Goal: Find specific page/section: Find specific page/section

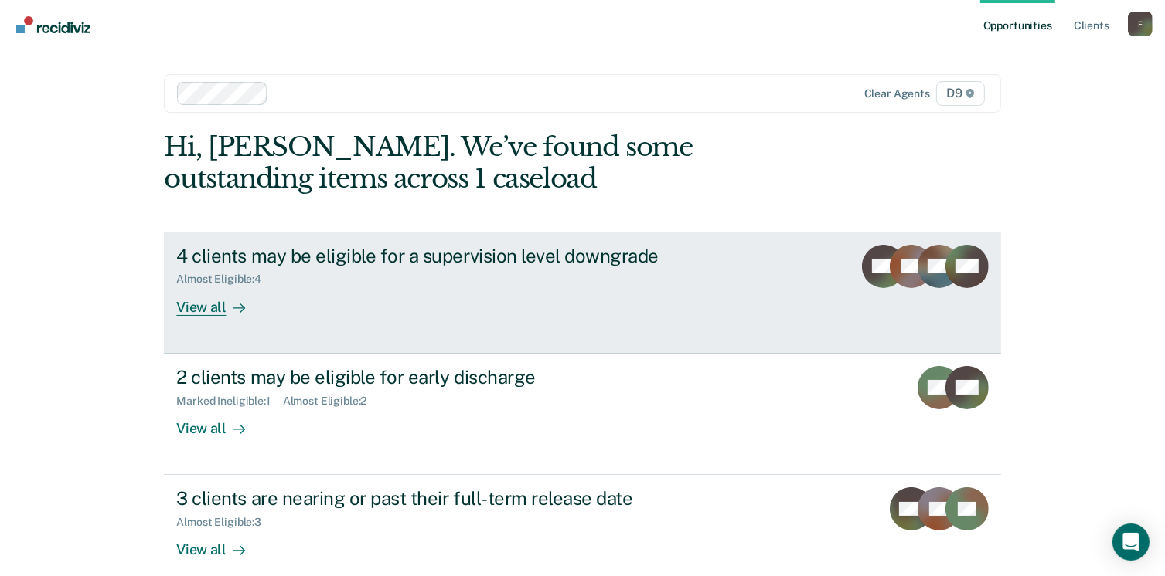
click at [204, 308] on div "View all" at bounding box center [219, 301] width 87 height 30
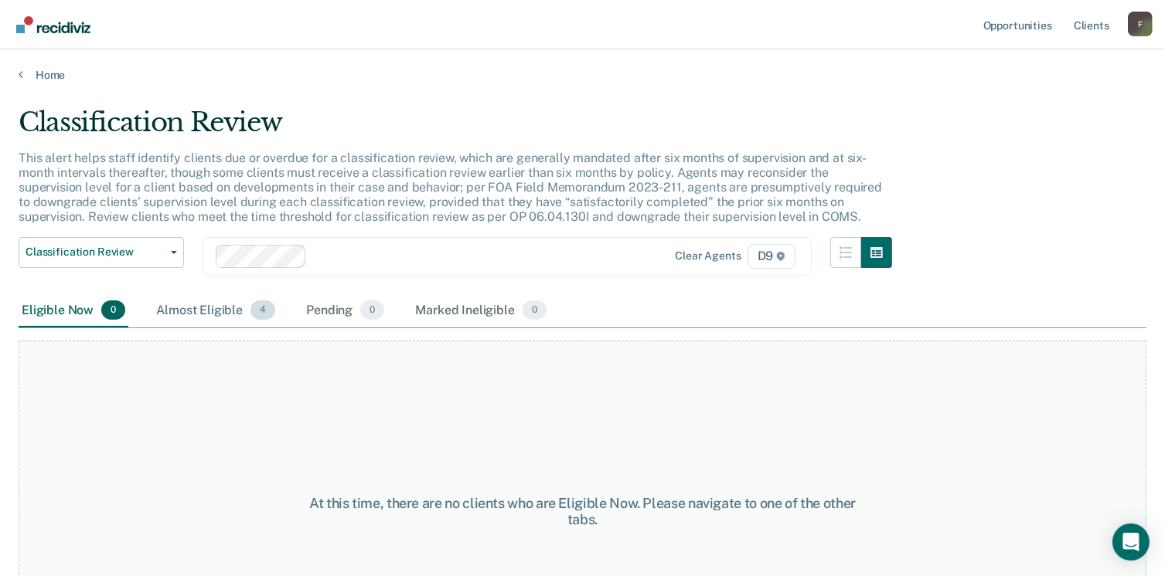
click at [209, 315] on div "Almost Eligible 4" at bounding box center [215, 311] width 125 height 34
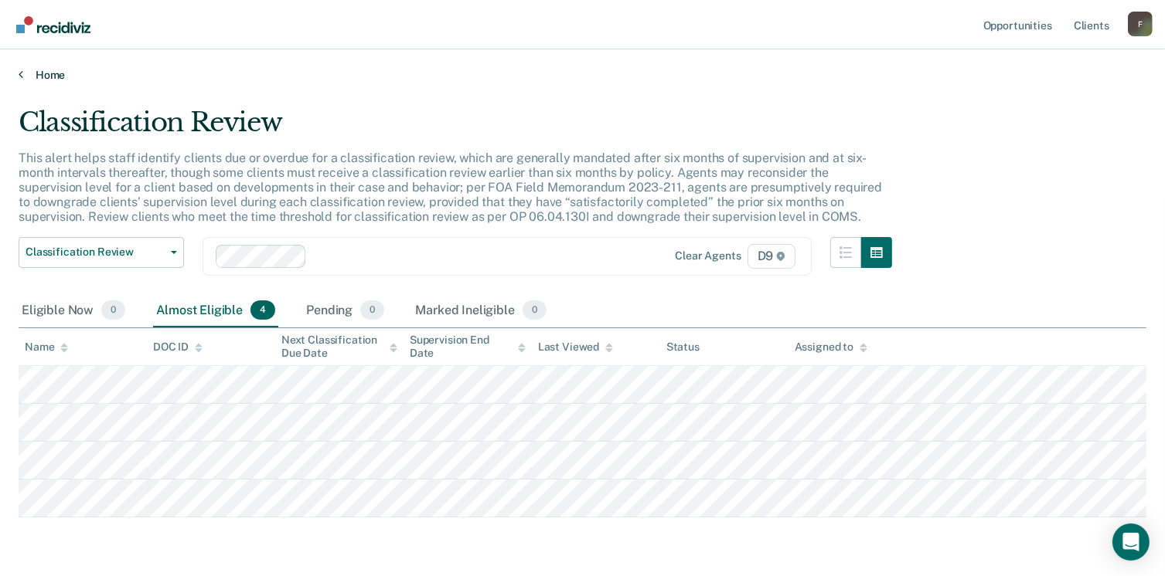
click at [31, 76] on link "Home" at bounding box center [582, 75] width 1127 height 14
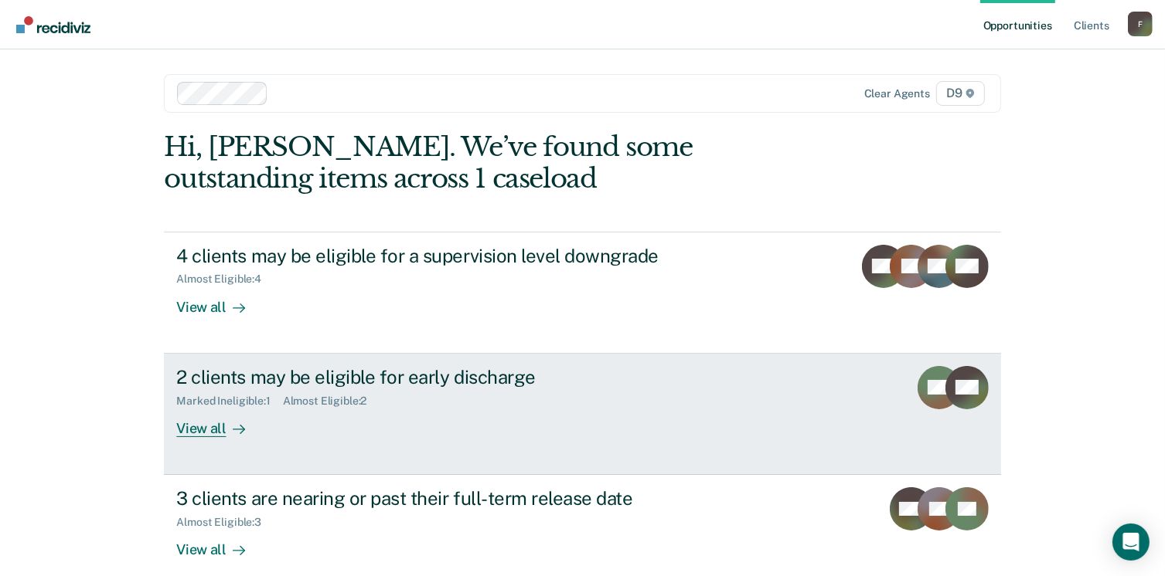
click at [185, 430] on div "View all" at bounding box center [219, 422] width 87 height 30
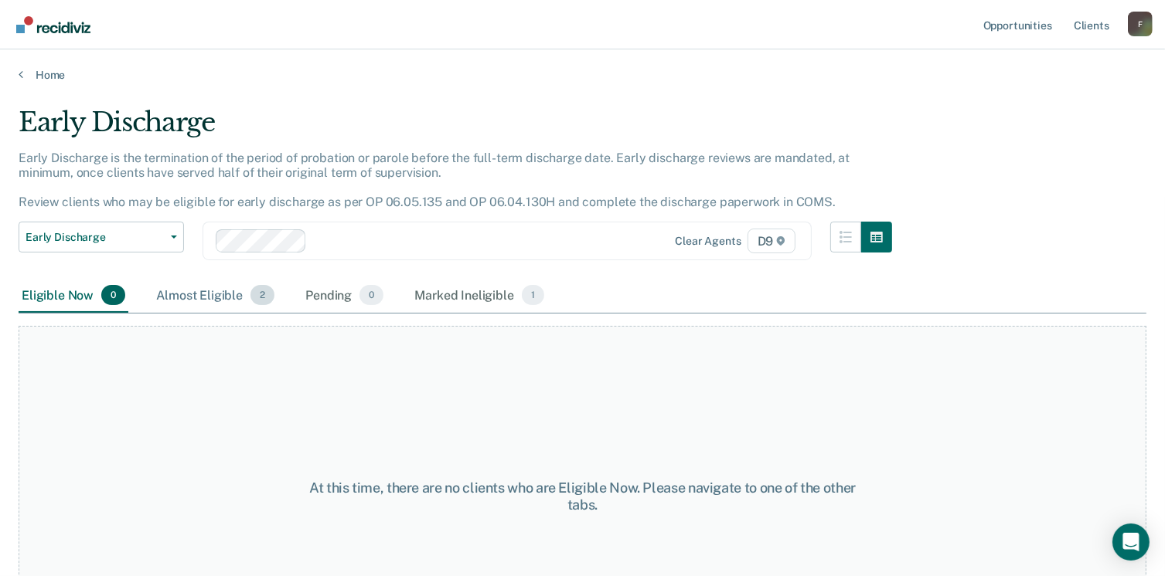
click at [196, 298] on div "Almost Eligible 2" at bounding box center [215, 296] width 124 height 34
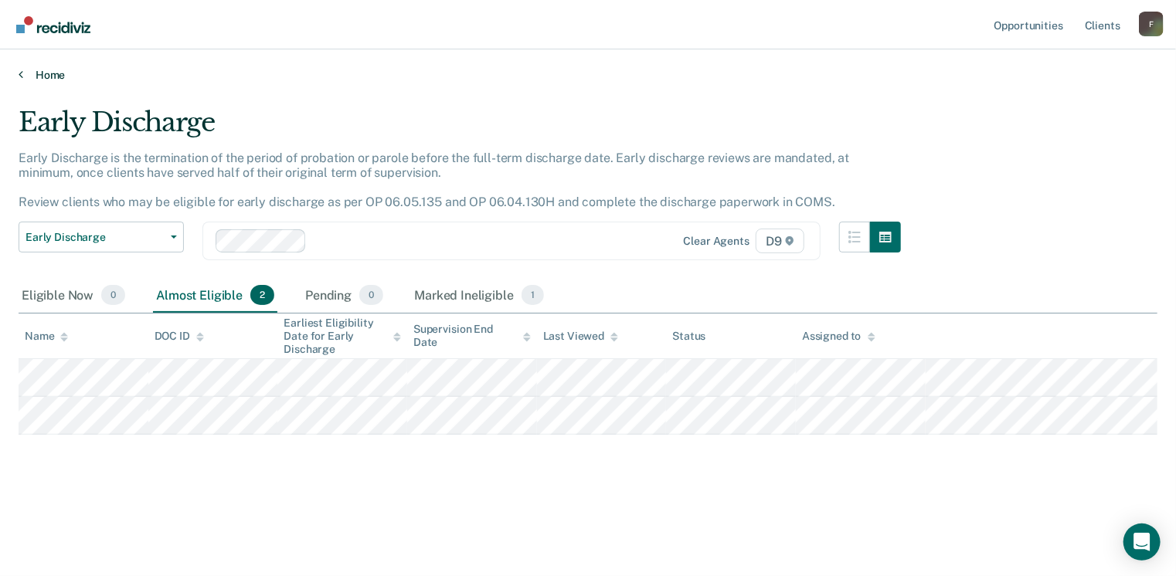
click at [43, 75] on link "Home" at bounding box center [588, 75] width 1139 height 14
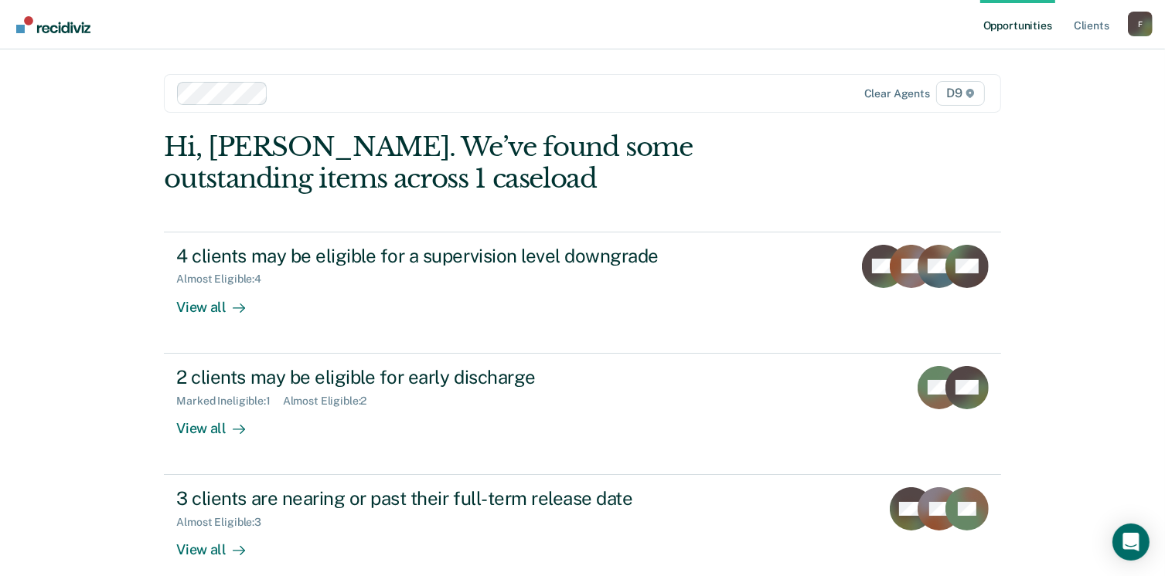
scroll to position [117, 0]
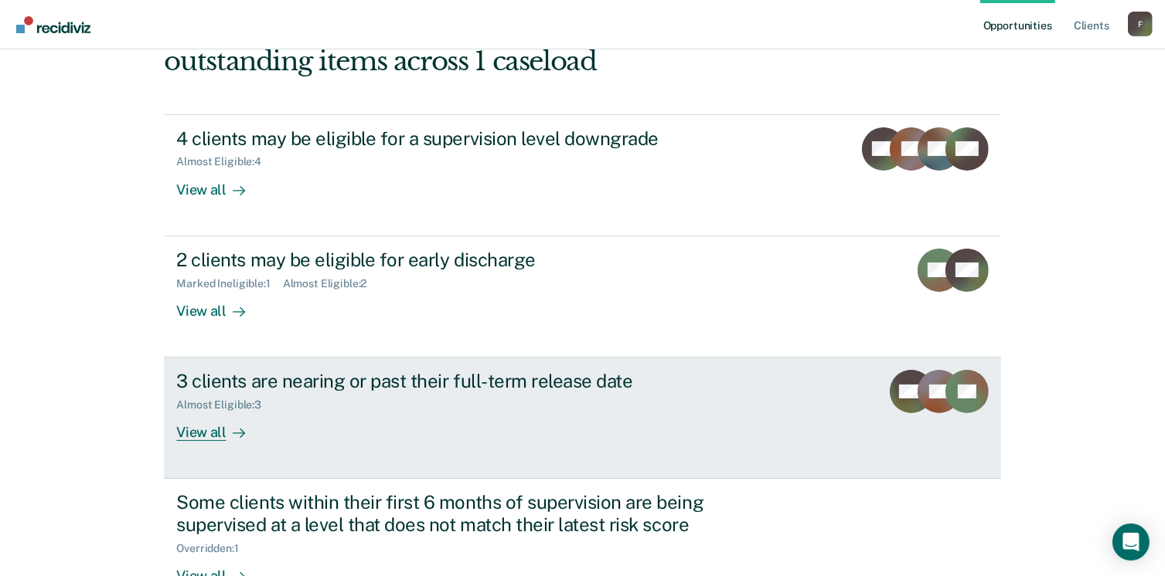
click at [198, 422] on div "View all" at bounding box center [219, 427] width 87 height 30
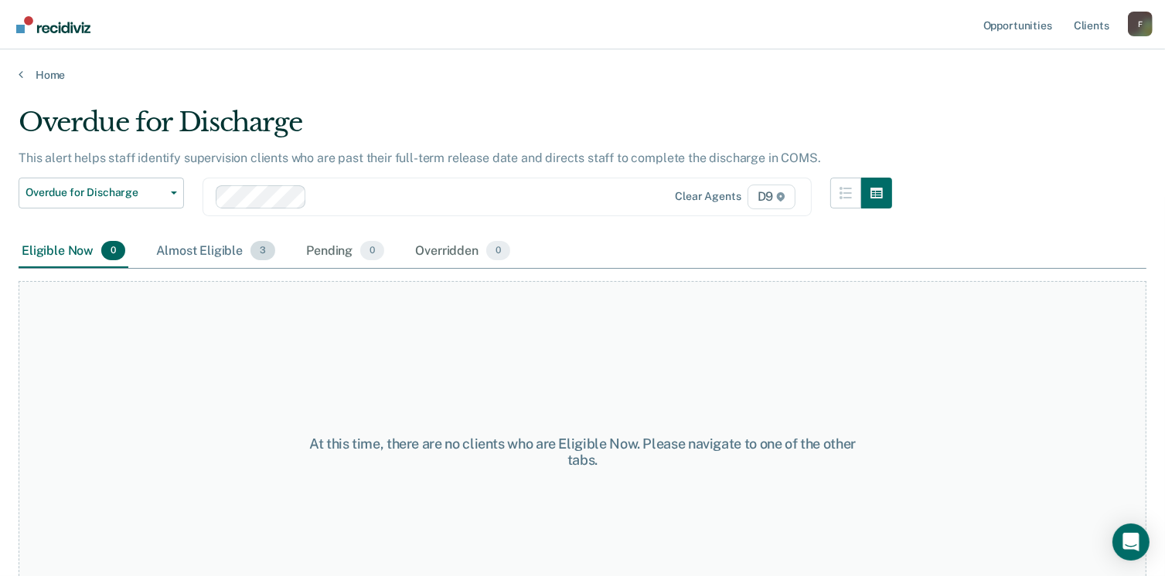
click at [233, 245] on div "Almost Eligible 3" at bounding box center [215, 252] width 125 height 34
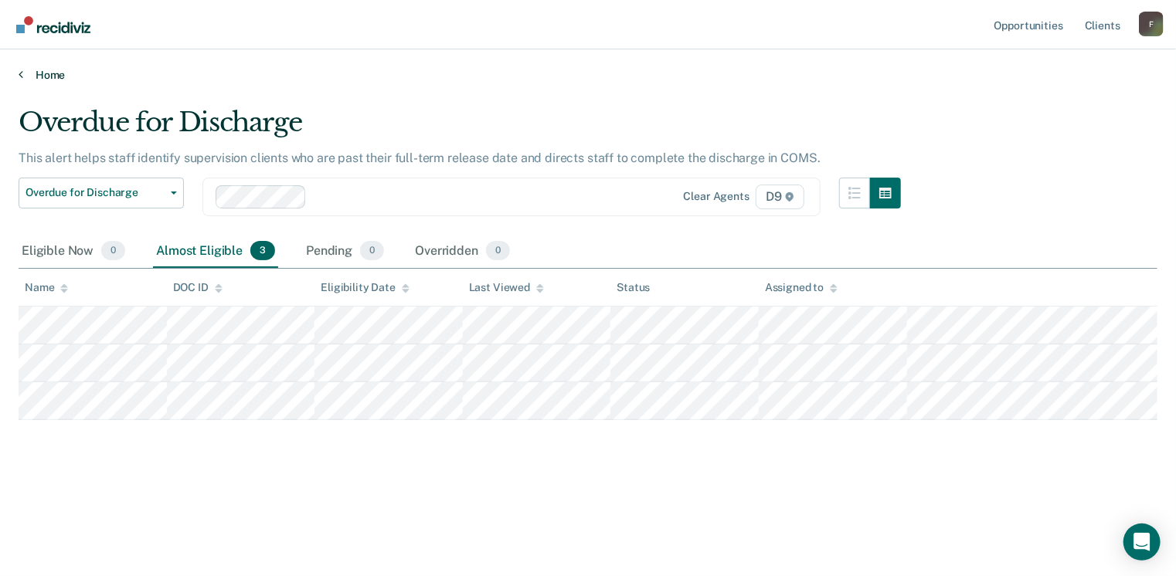
click at [39, 75] on link "Home" at bounding box center [588, 75] width 1139 height 14
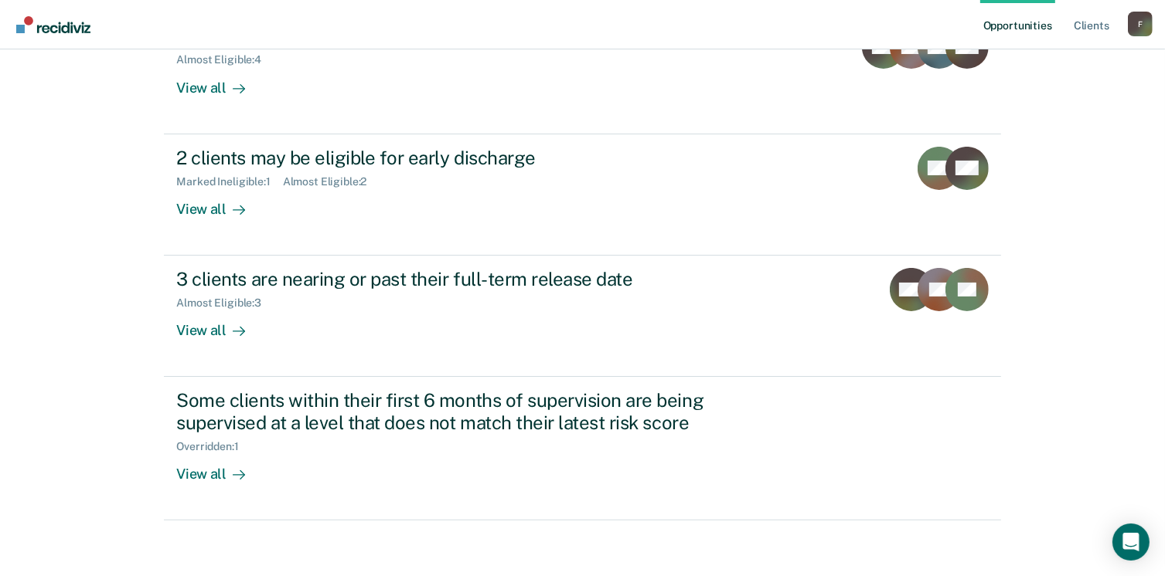
scroll to position [221, 0]
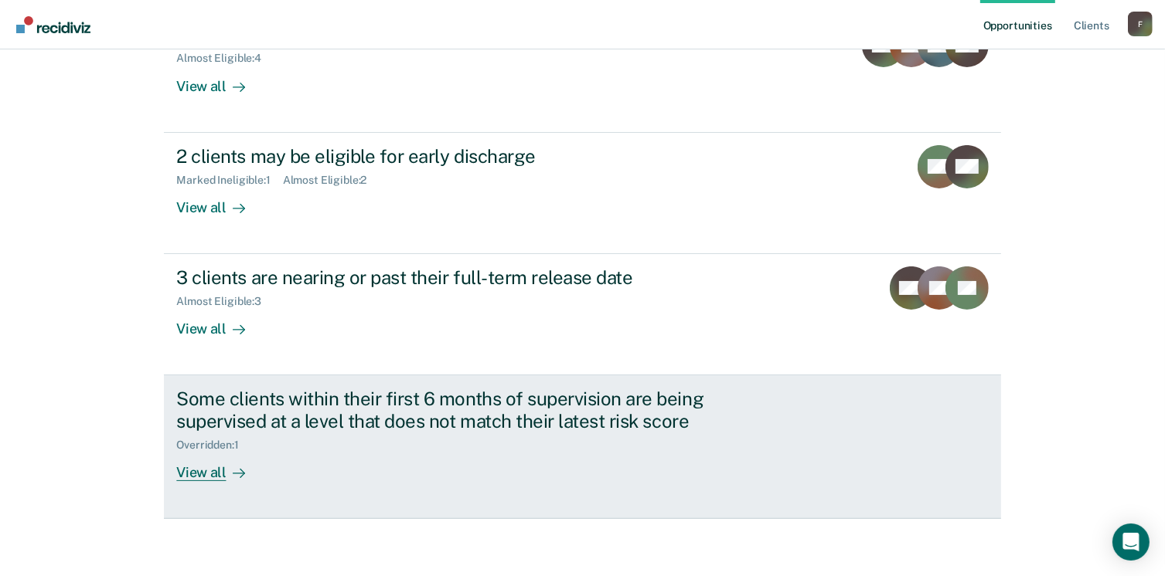
click at [210, 463] on div "View all" at bounding box center [219, 467] width 87 height 30
